Goal: Task Accomplishment & Management: Use online tool/utility

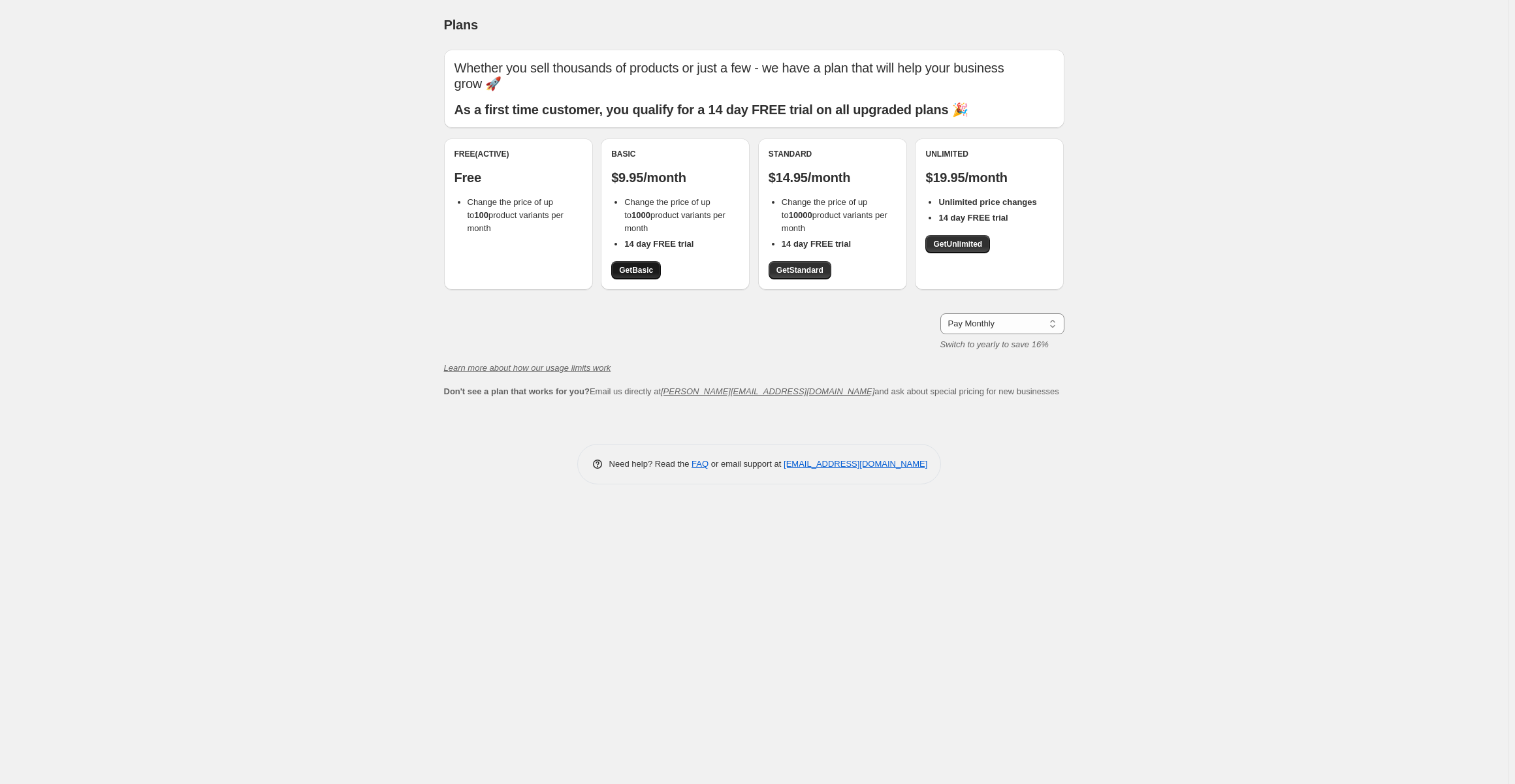
click at [645, 268] on span "Get Basic" at bounding box center [636, 271] width 34 height 11
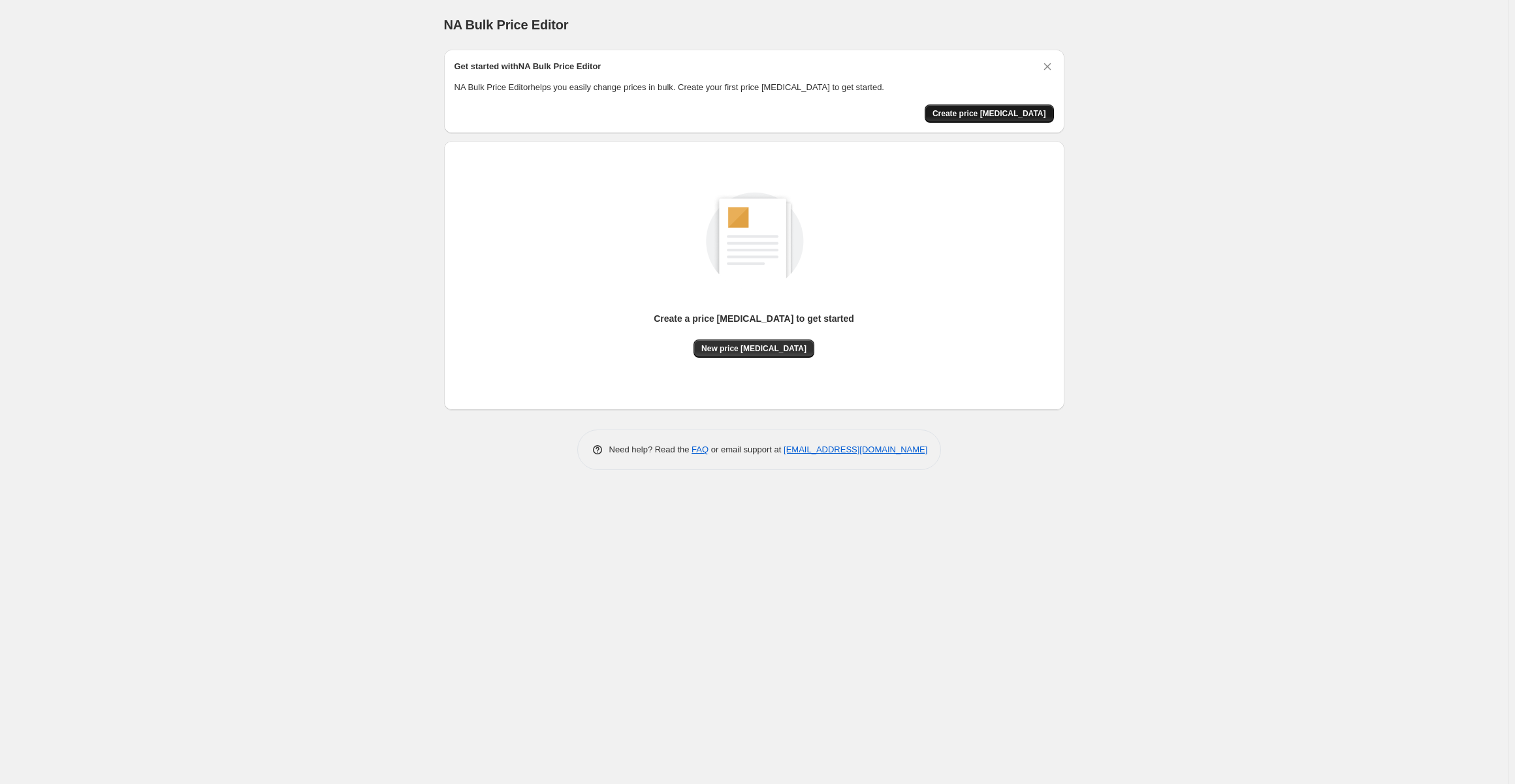
click at [1012, 106] on button "Create price [MEDICAL_DATA]" at bounding box center [989, 113] width 129 height 19
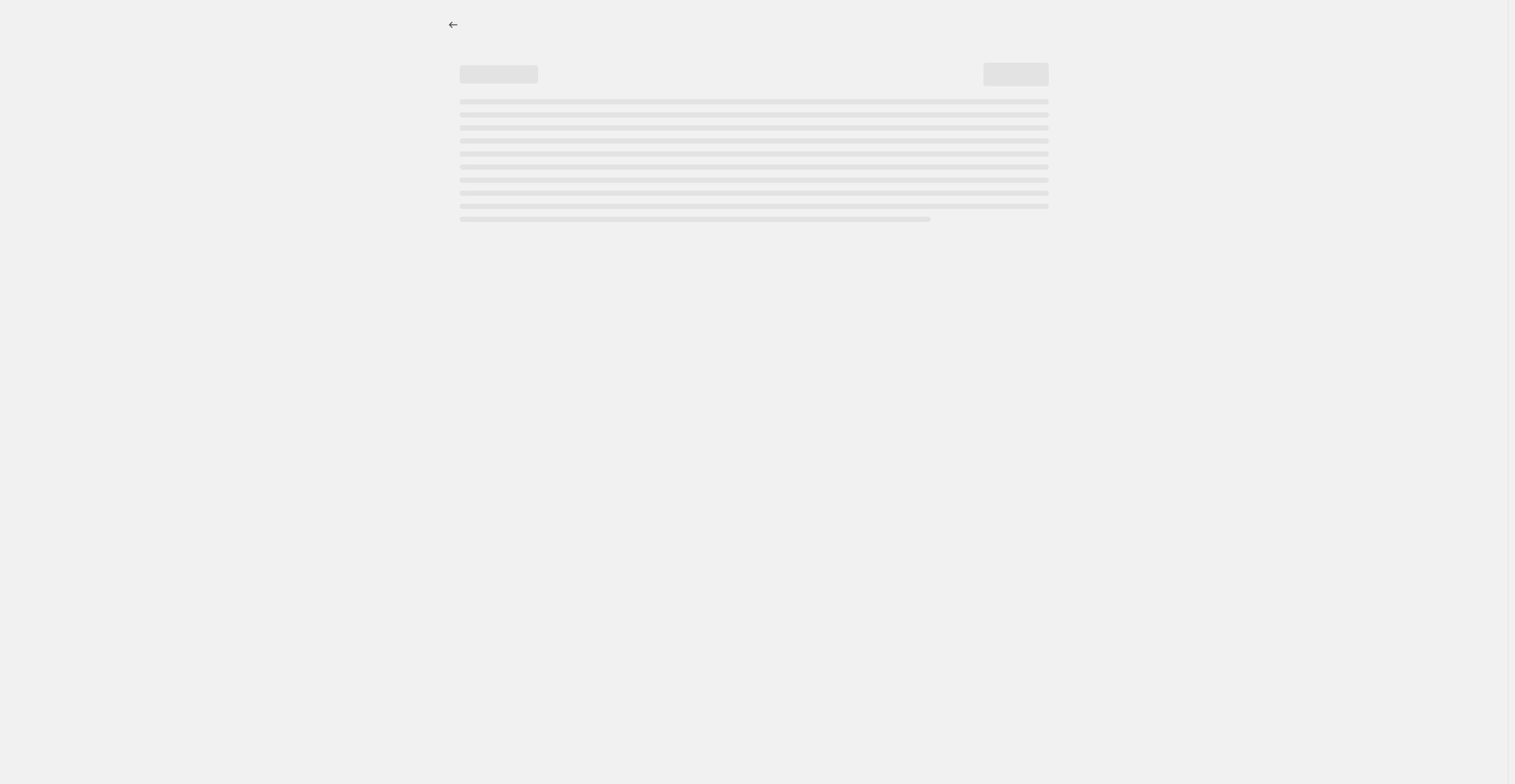
select select "percentage"
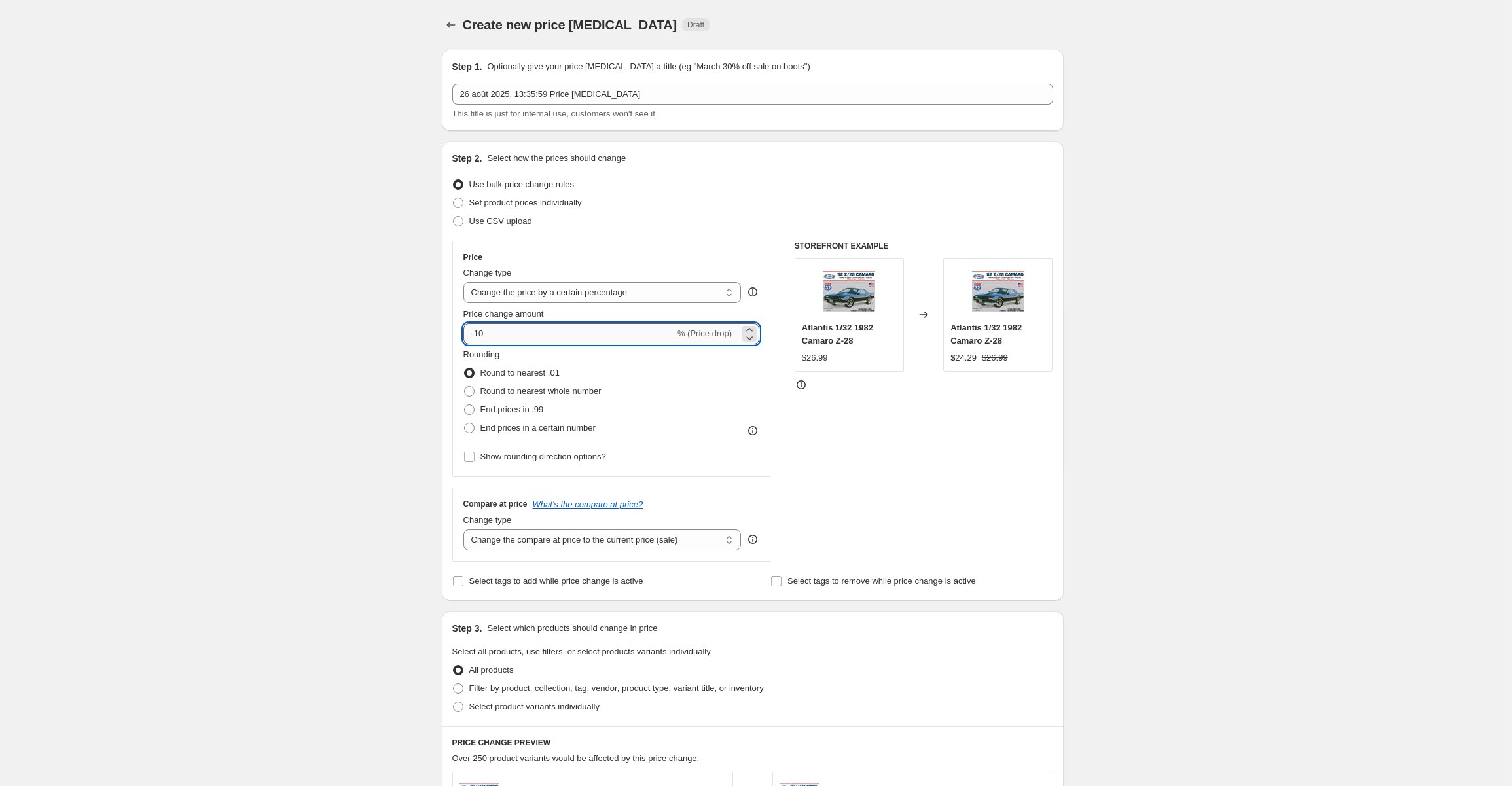
drag, startPoint x: 499, startPoint y: 337, endPoint x: 479, endPoint y: 334, distance: 20.2
click at [479, 334] on input "-10" at bounding box center [568, 334] width 211 height 21
click at [1200, 353] on div "Create new price [MEDICAL_DATA]. This page is ready Create new price [MEDICAL_D…" at bounding box center [752, 658] width 1505 height 1317
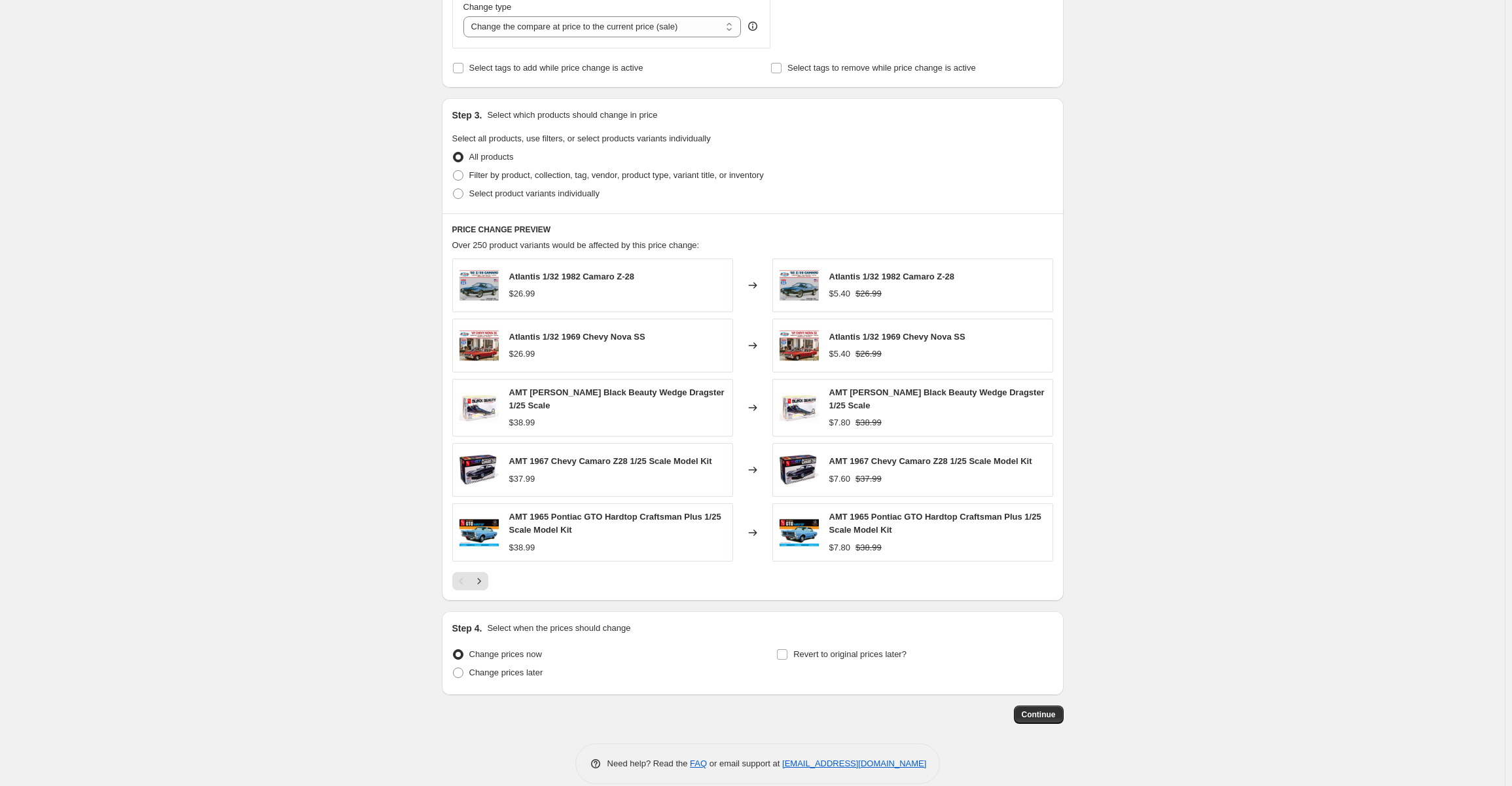
scroll to position [528, 0]
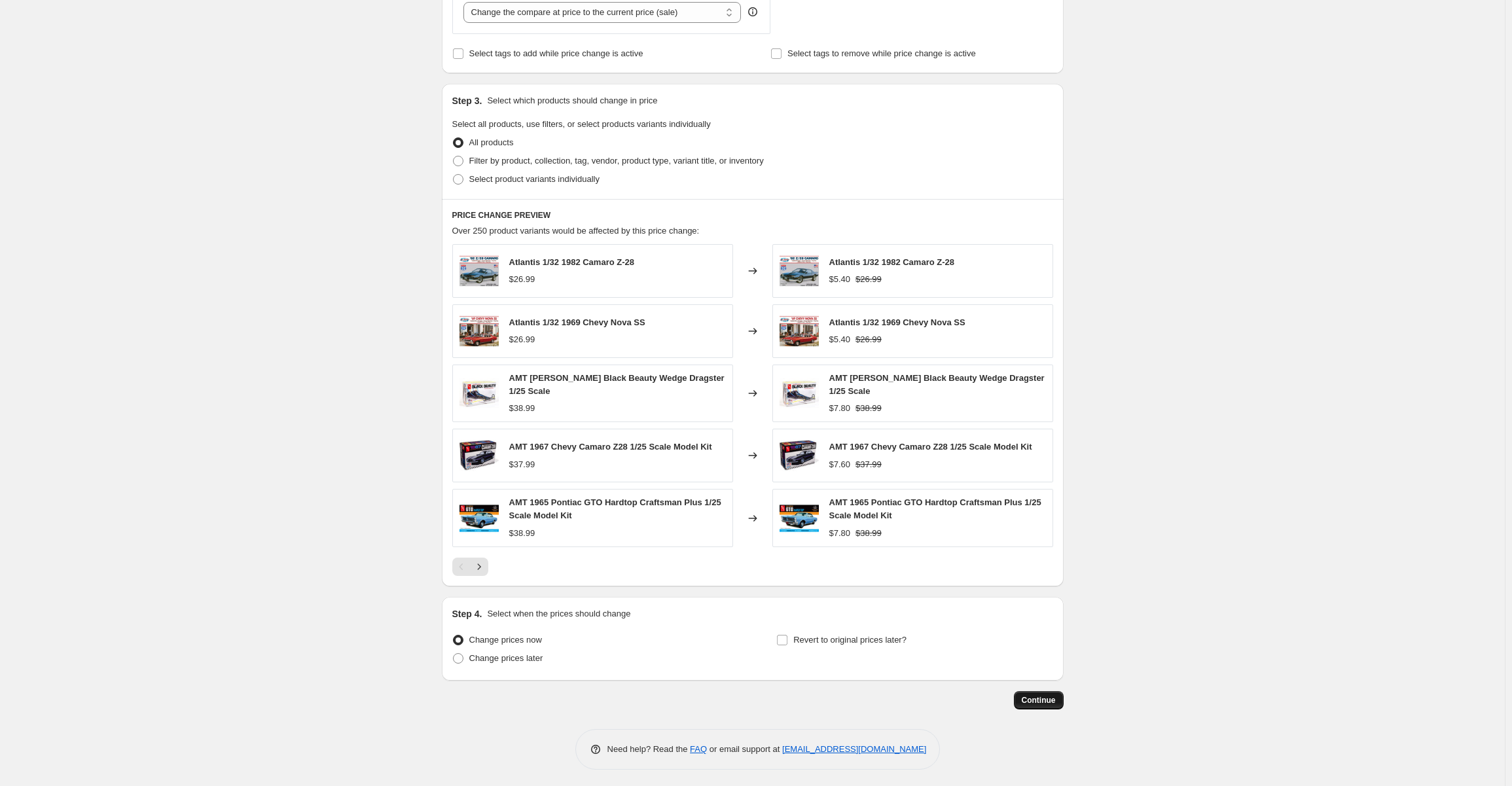
click at [1044, 698] on span "Continue" at bounding box center [1038, 701] width 34 height 11
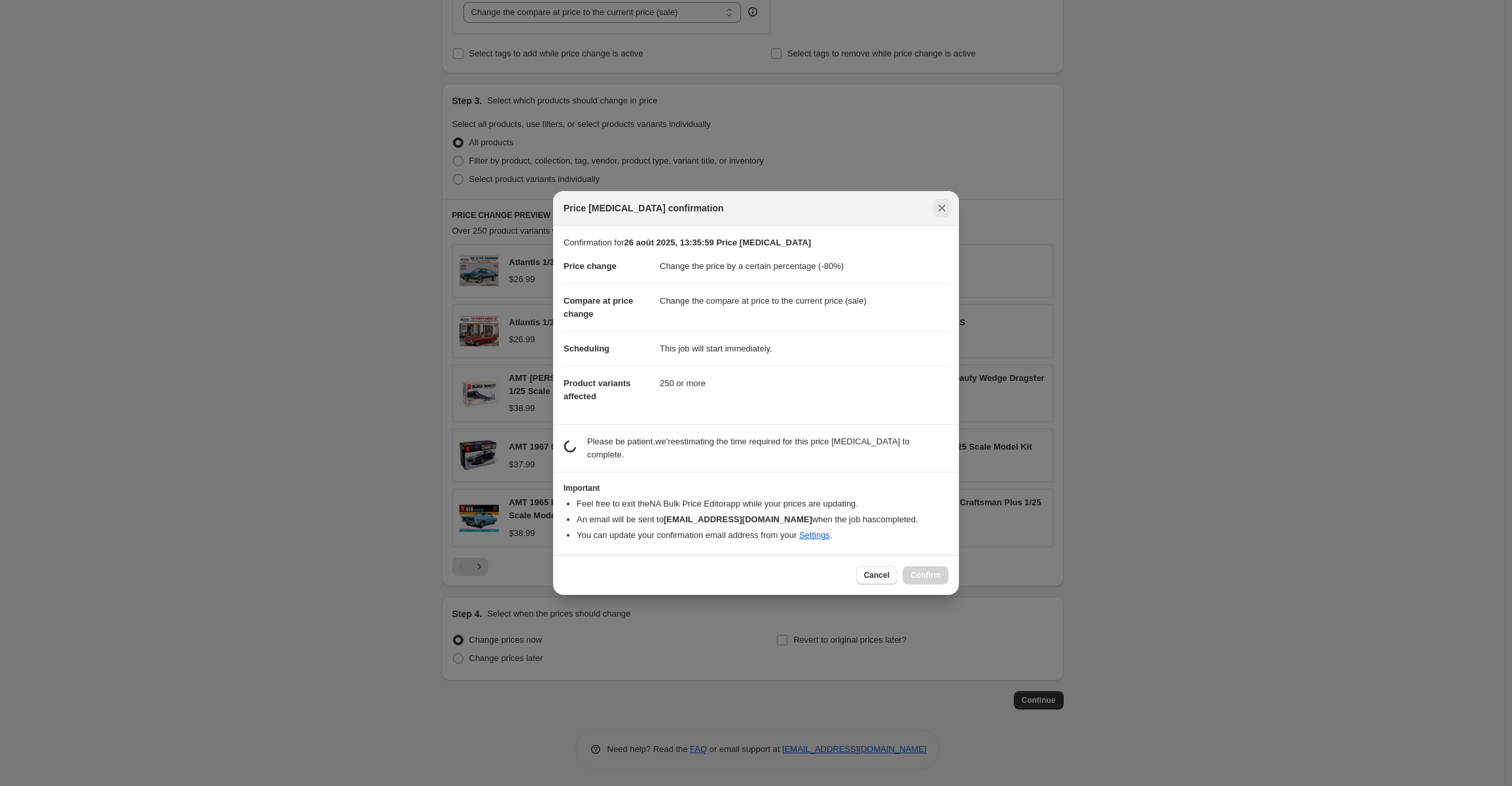
click at [938, 208] on icon "Close" at bounding box center [942, 208] width 13 height 13
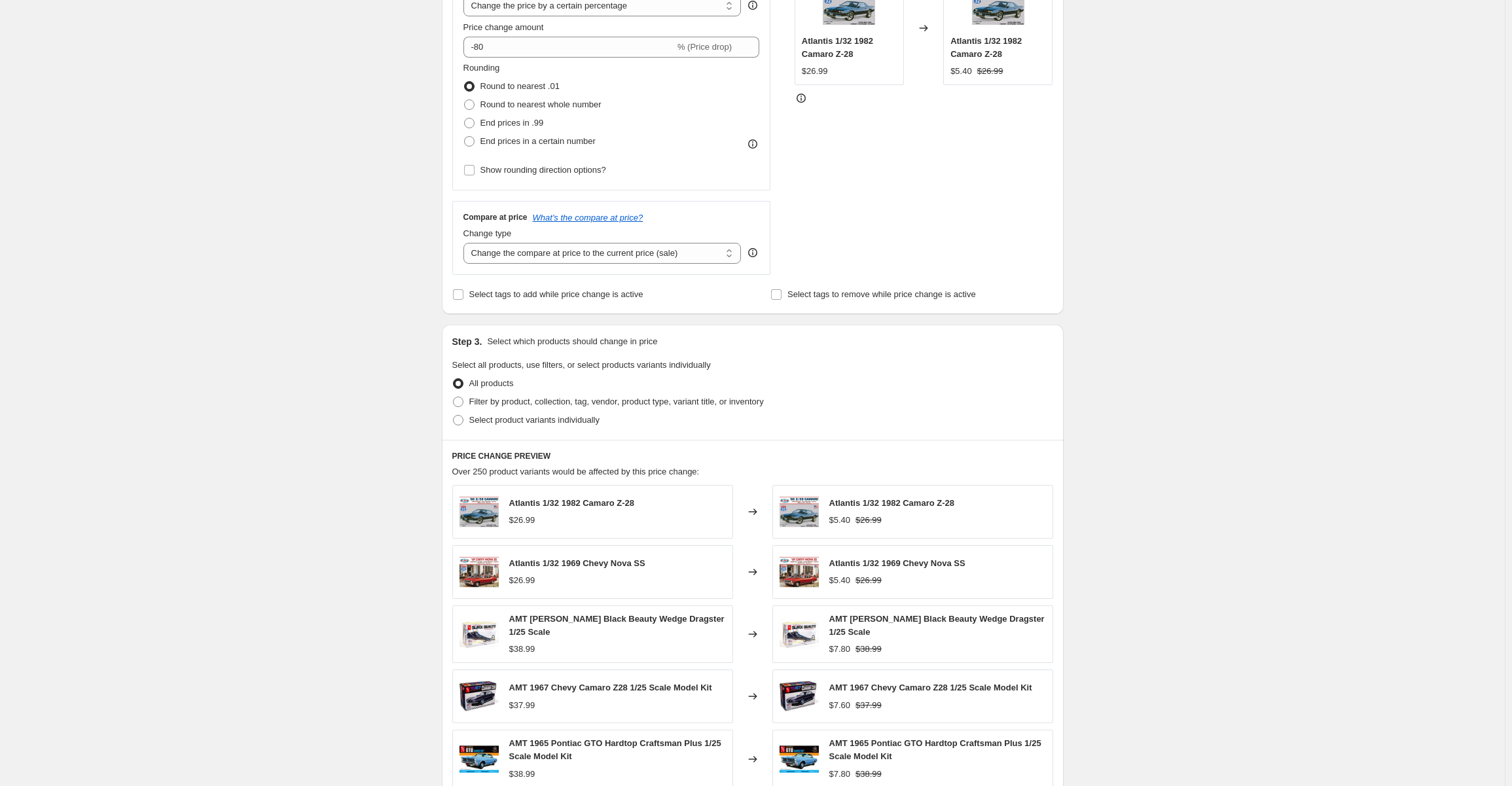
scroll to position [135, 0]
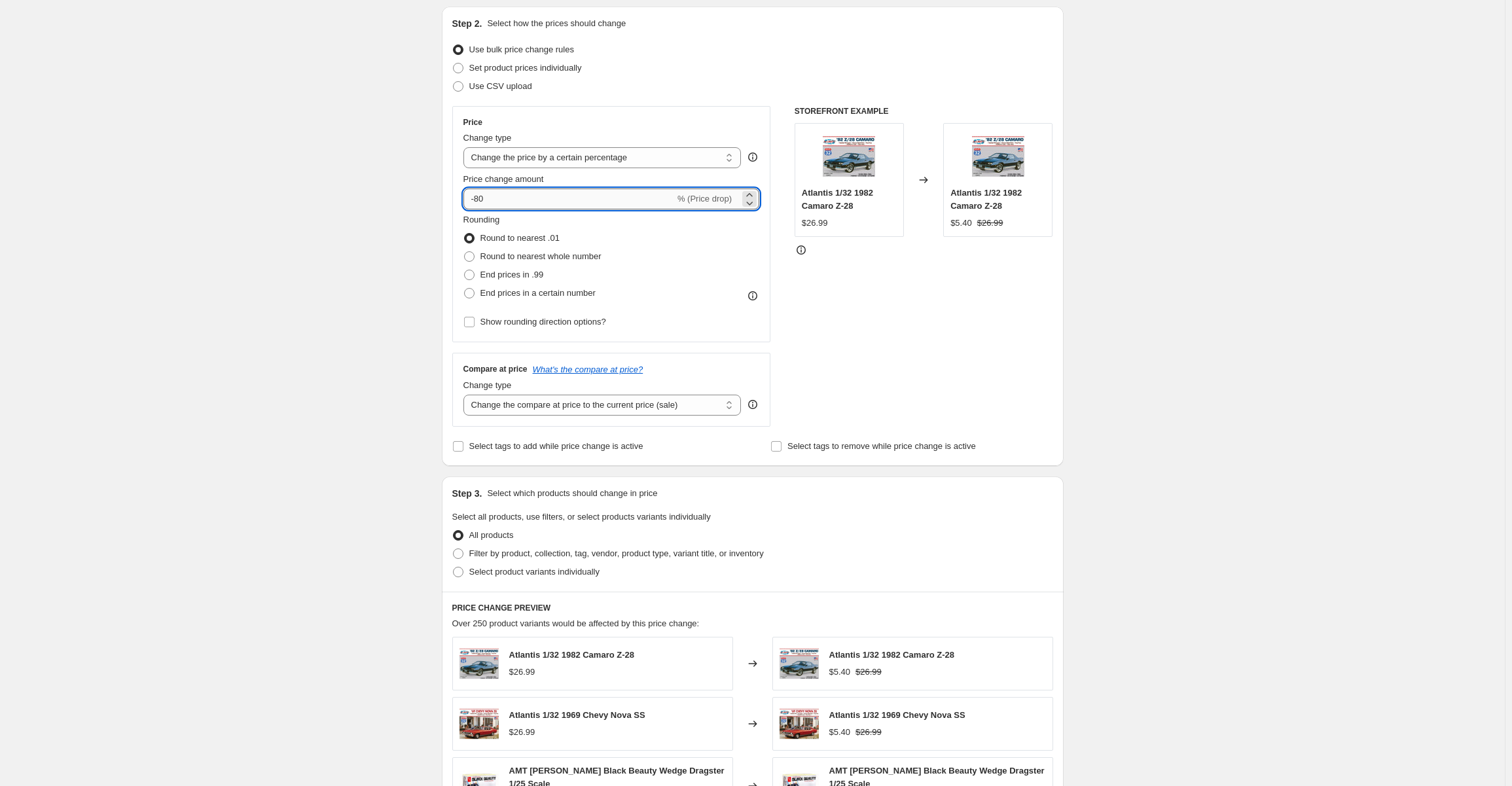
click at [480, 193] on input "-80" at bounding box center [568, 200] width 211 height 21
type input "-82"
click at [1178, 343] on div "Create new price [MEDICAL_DATA]. This page is ready Create new price [MEDICAL_D…" at bounding box center [752, 523] width 1505 height 1317
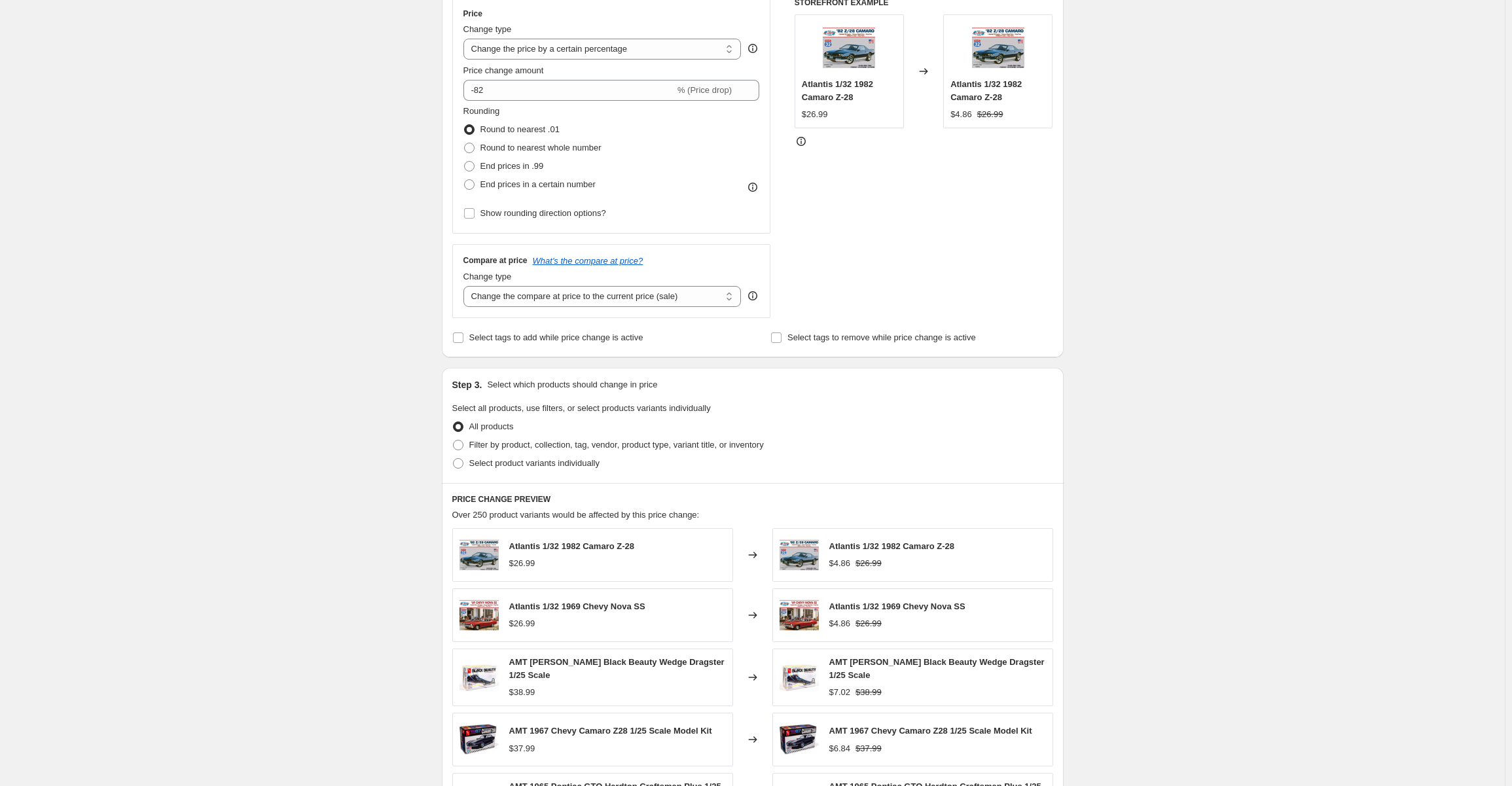
scroll to position [528, 0]
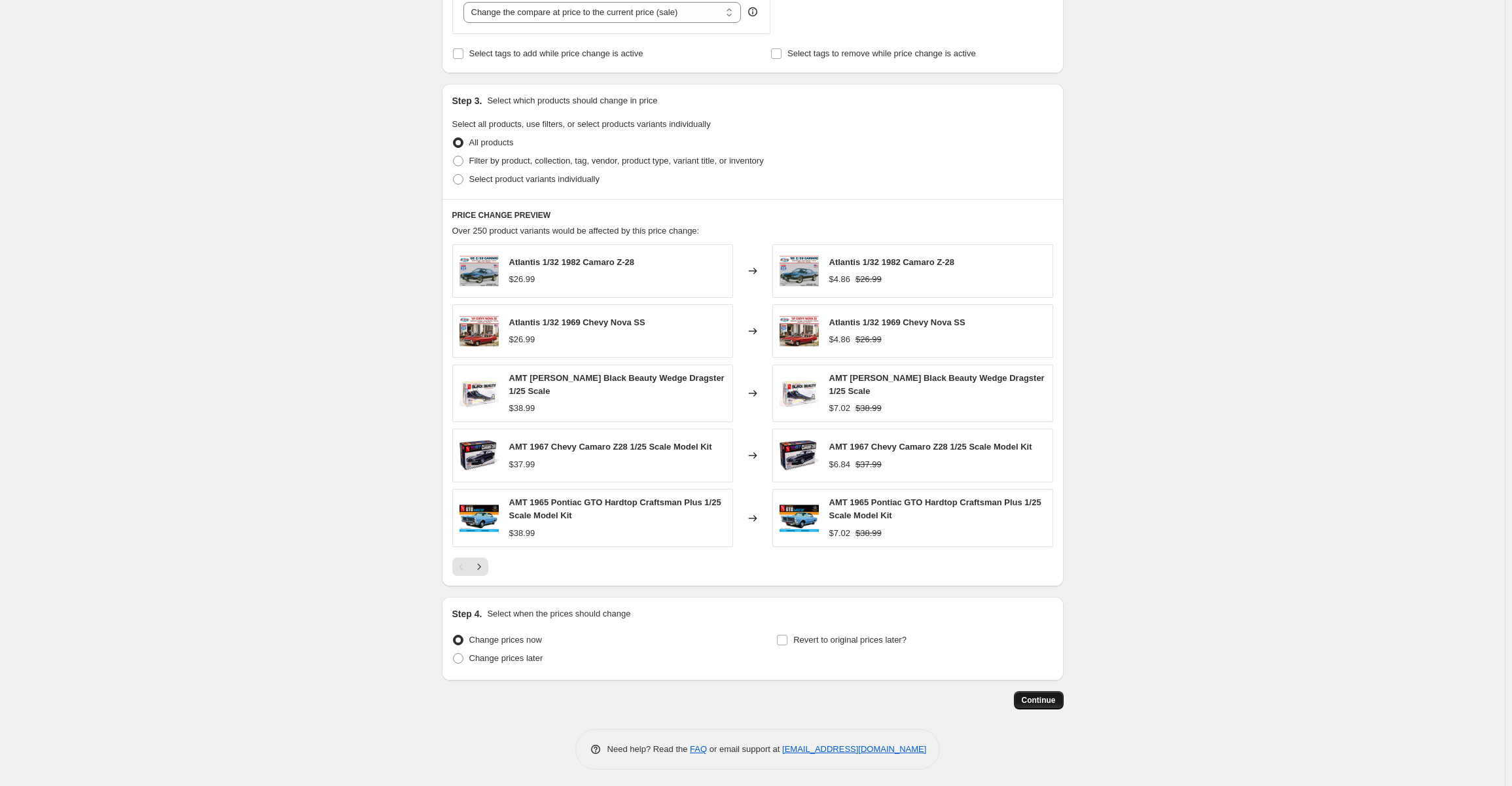
click at [1036, 697] on span "Continue" at bounding box center [1038, 701] width 34 height 11
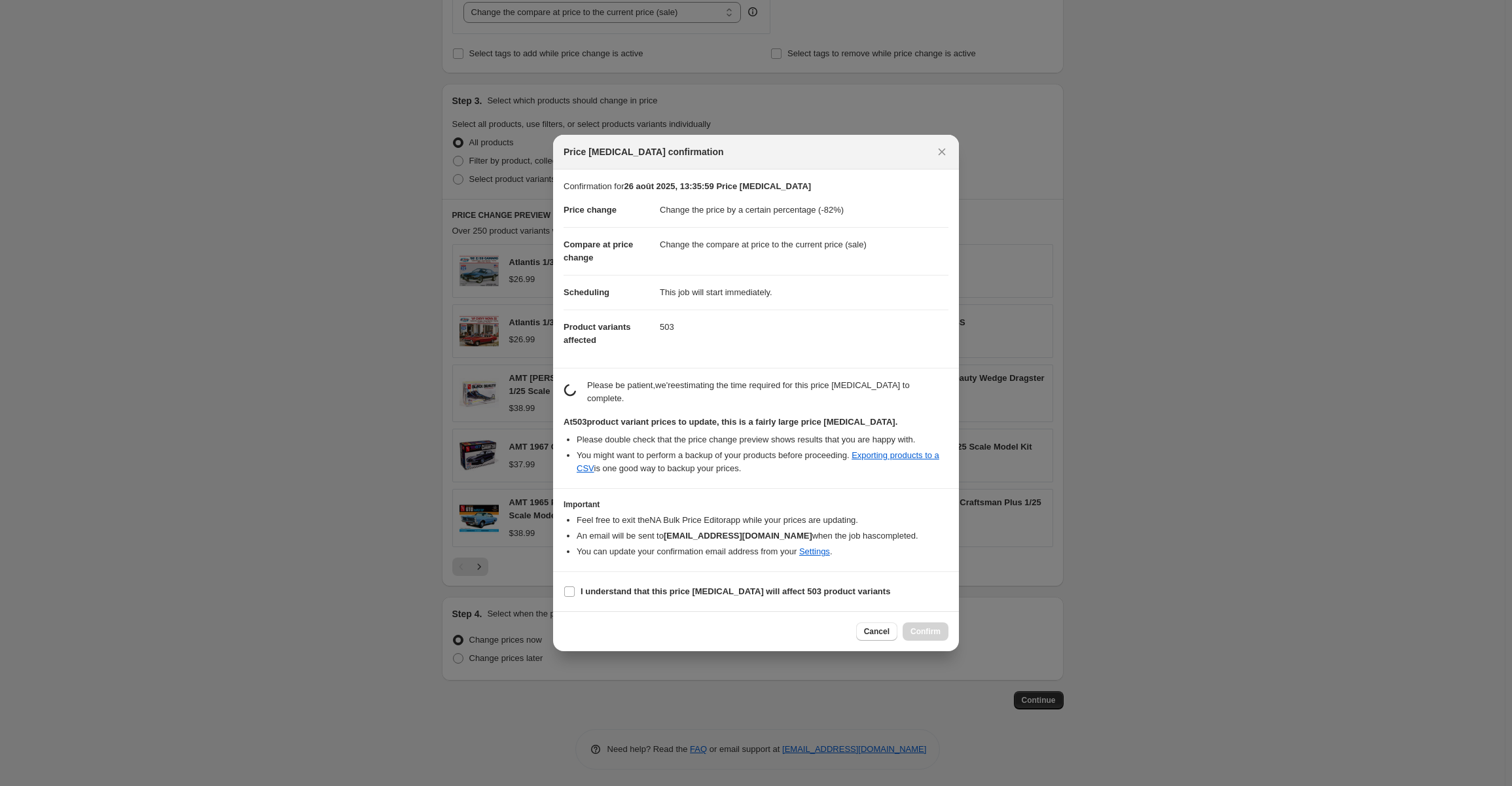
scroll to position [0, 0]
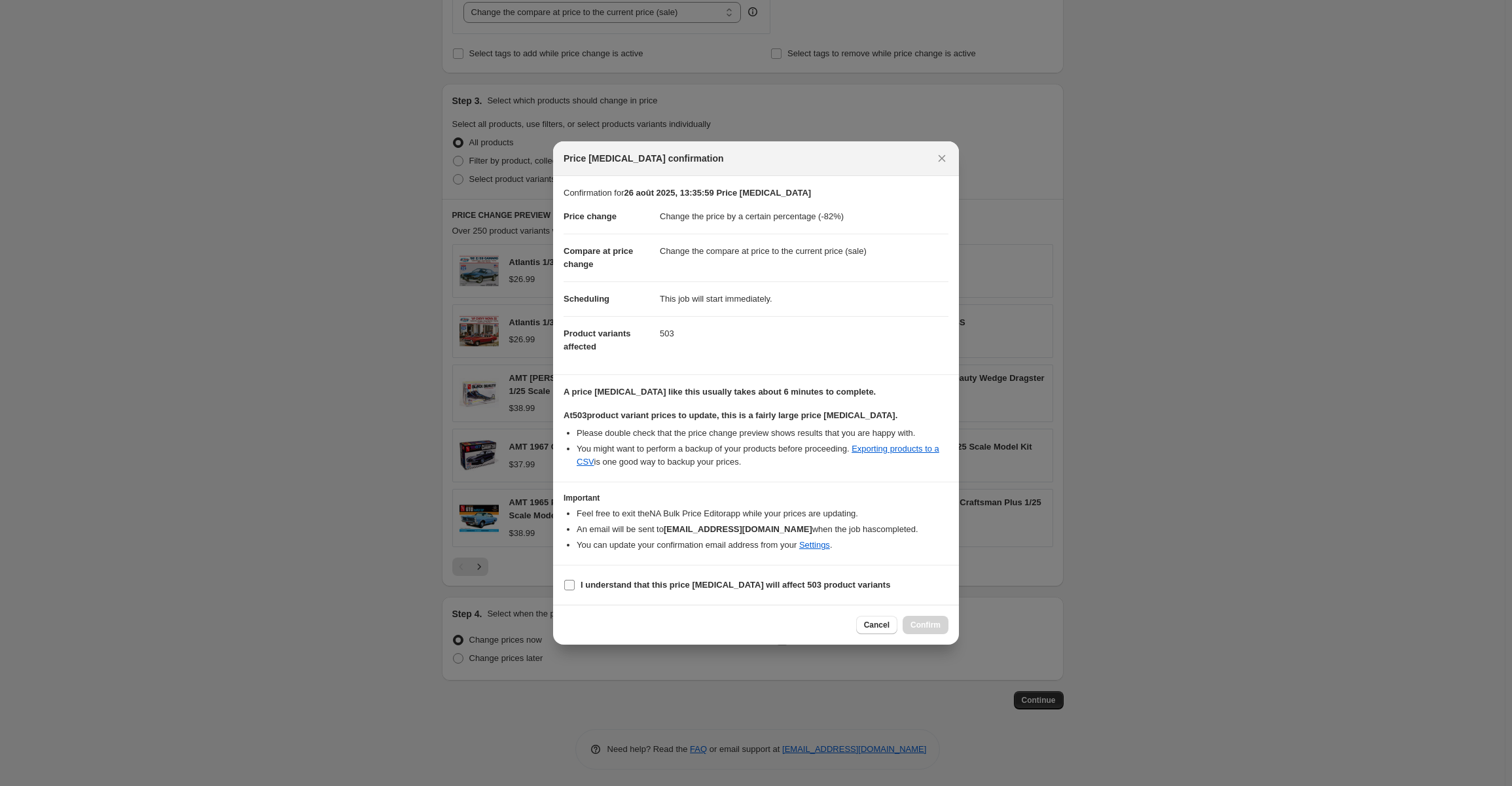
click at [567, 586] on input "I understand that this price [MEDICAL_DATA] will affect 503 product variants" at bounding box center [569, 586] width 11 height 11
checkbox input "true"
click at [924, 628] on span "Confirm" at bounding box center [926, 625] width 30 height 11
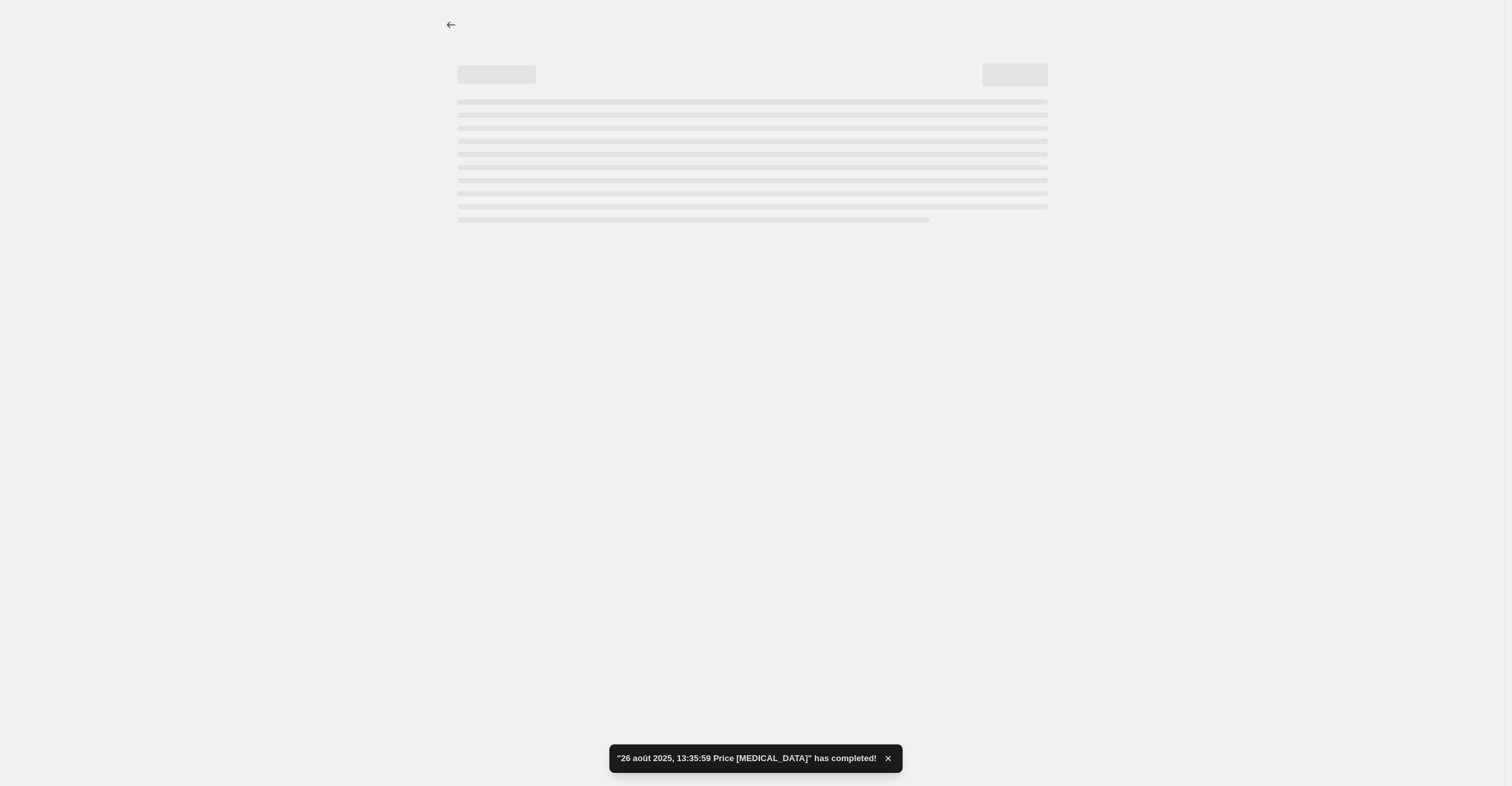
select select "percentage"
